Goal: Find specific page/section: Find specific page/section

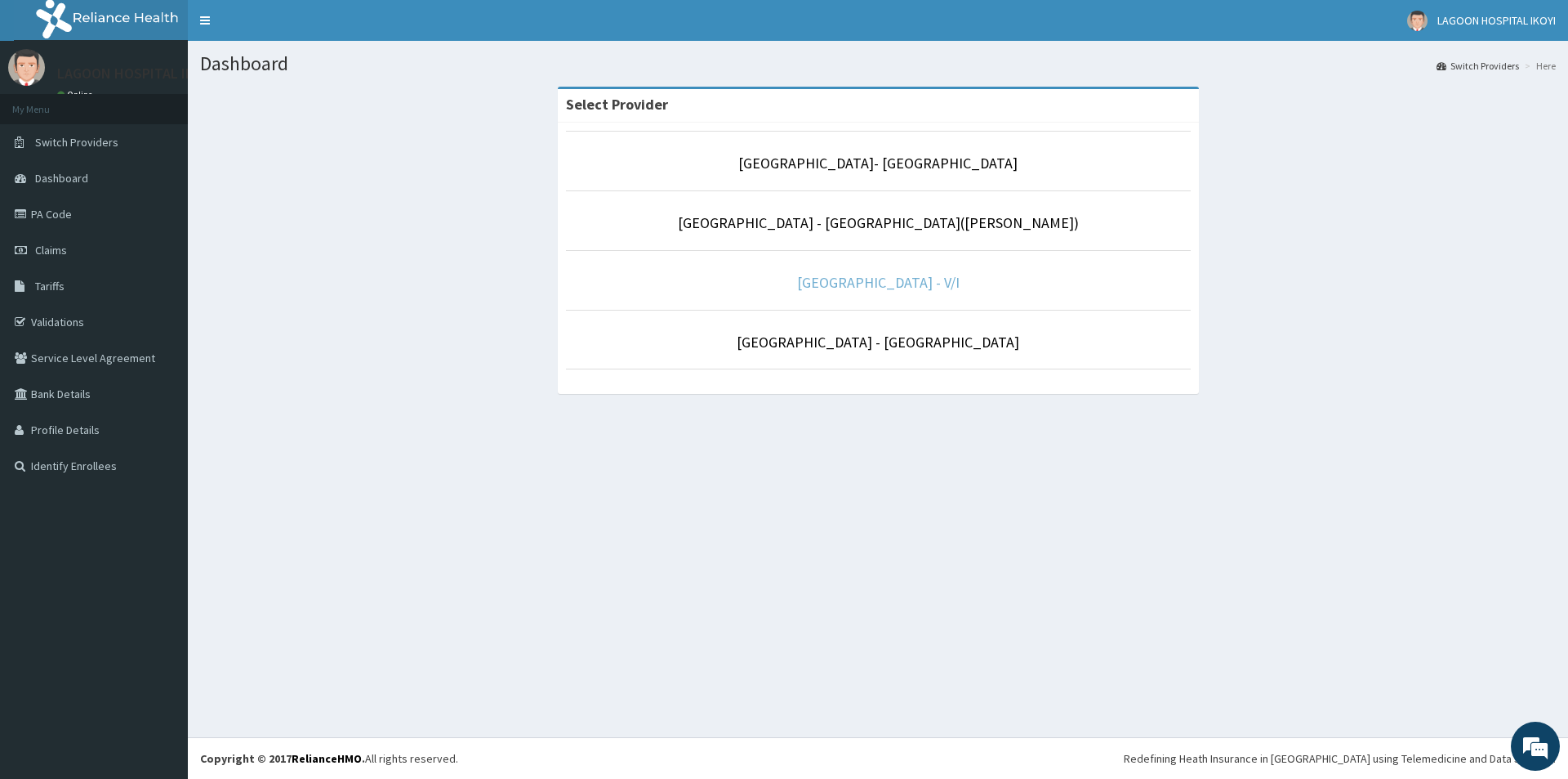
click at [888, 280] on link "[GEOGRAPHIC_DATA] - V/I" at bounding box center [879, 282] width 162 height 19
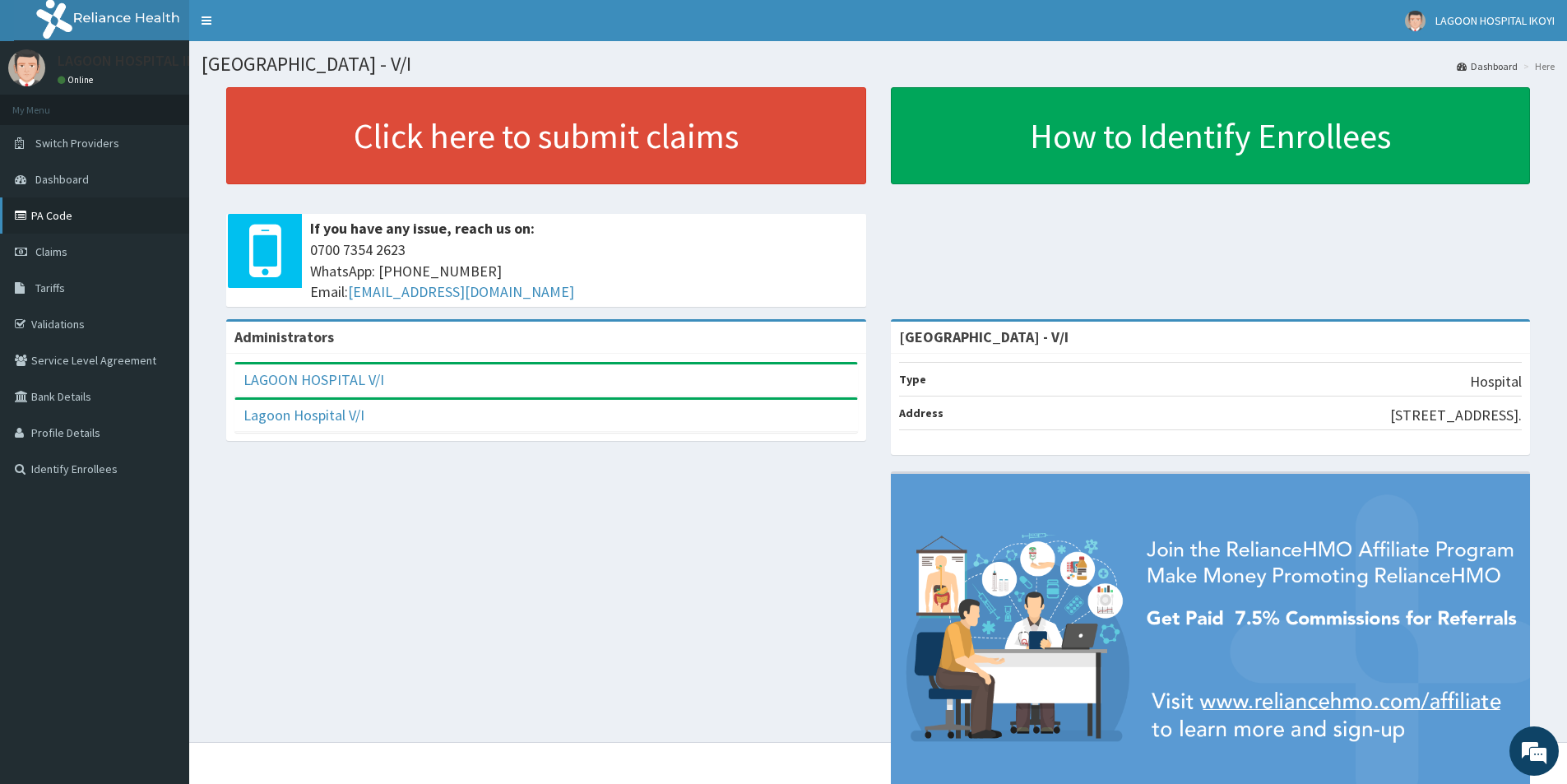
click at [42, 211] on link "PA Code" at bounding box center [95, 215] width 189 height 36
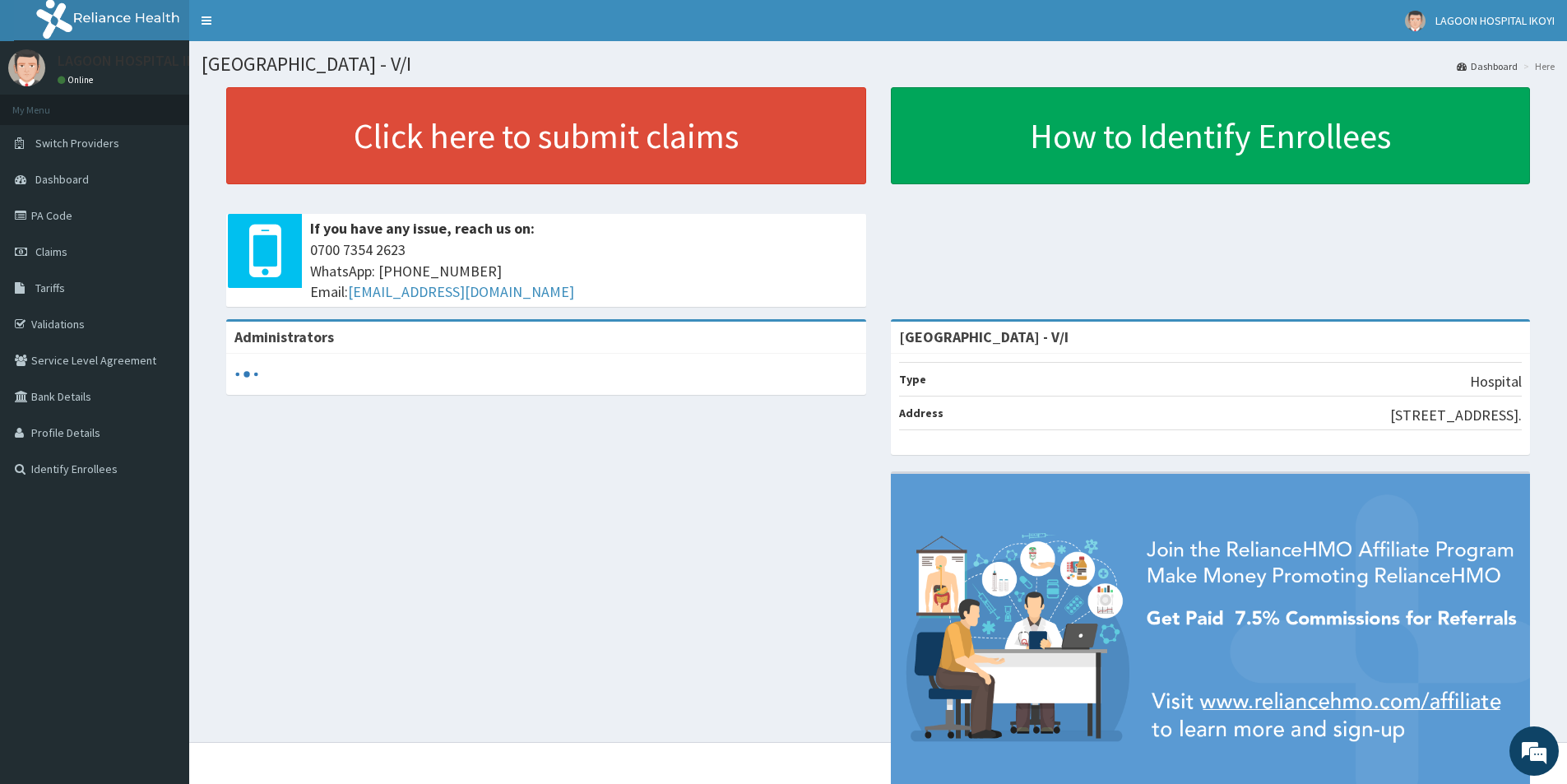
click at [53, 211] on link "PA Code" at bounding box center [95, 215] width 189 height 36
